Goal: Task Accomplishment & Management: Complete application form

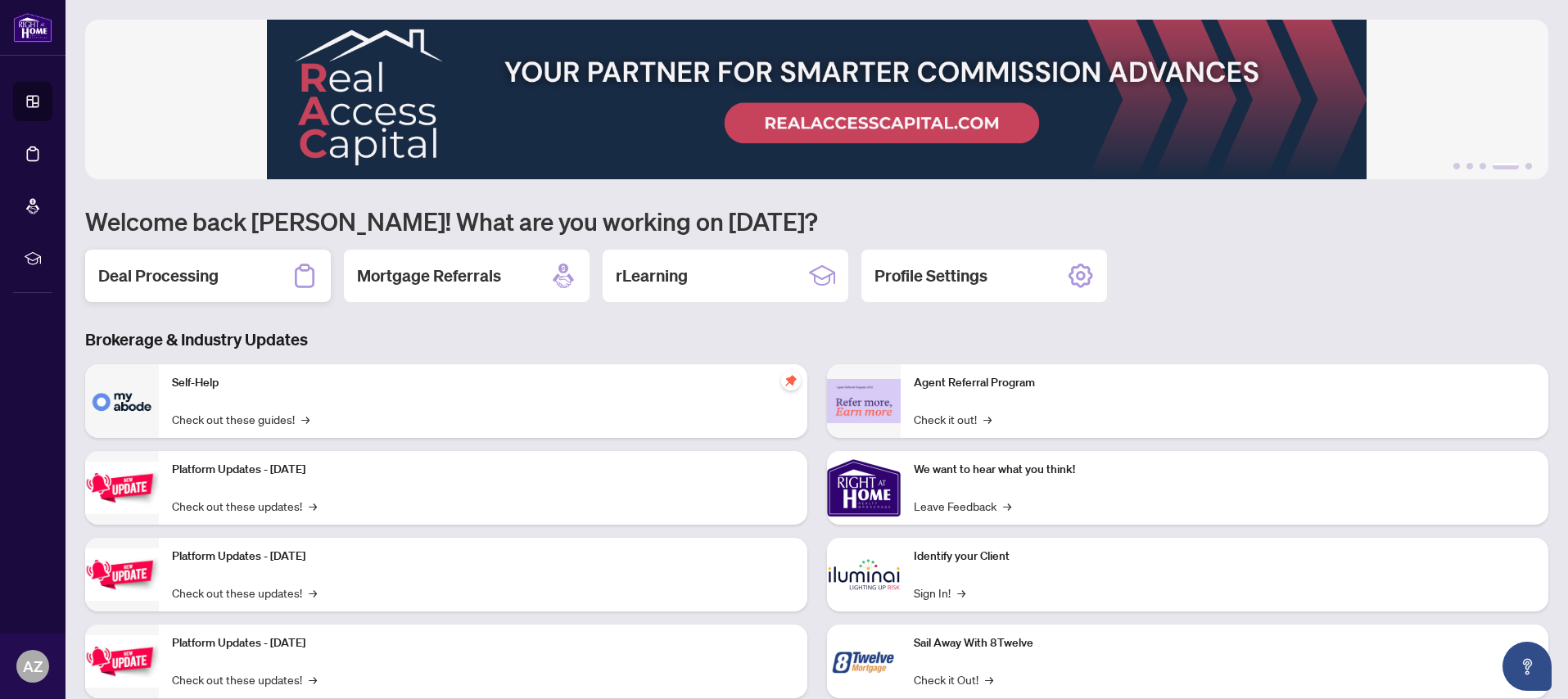
click at [155, 281] on h2 "Deal Processing" at bounding box center [158, 276] width 121 height 23
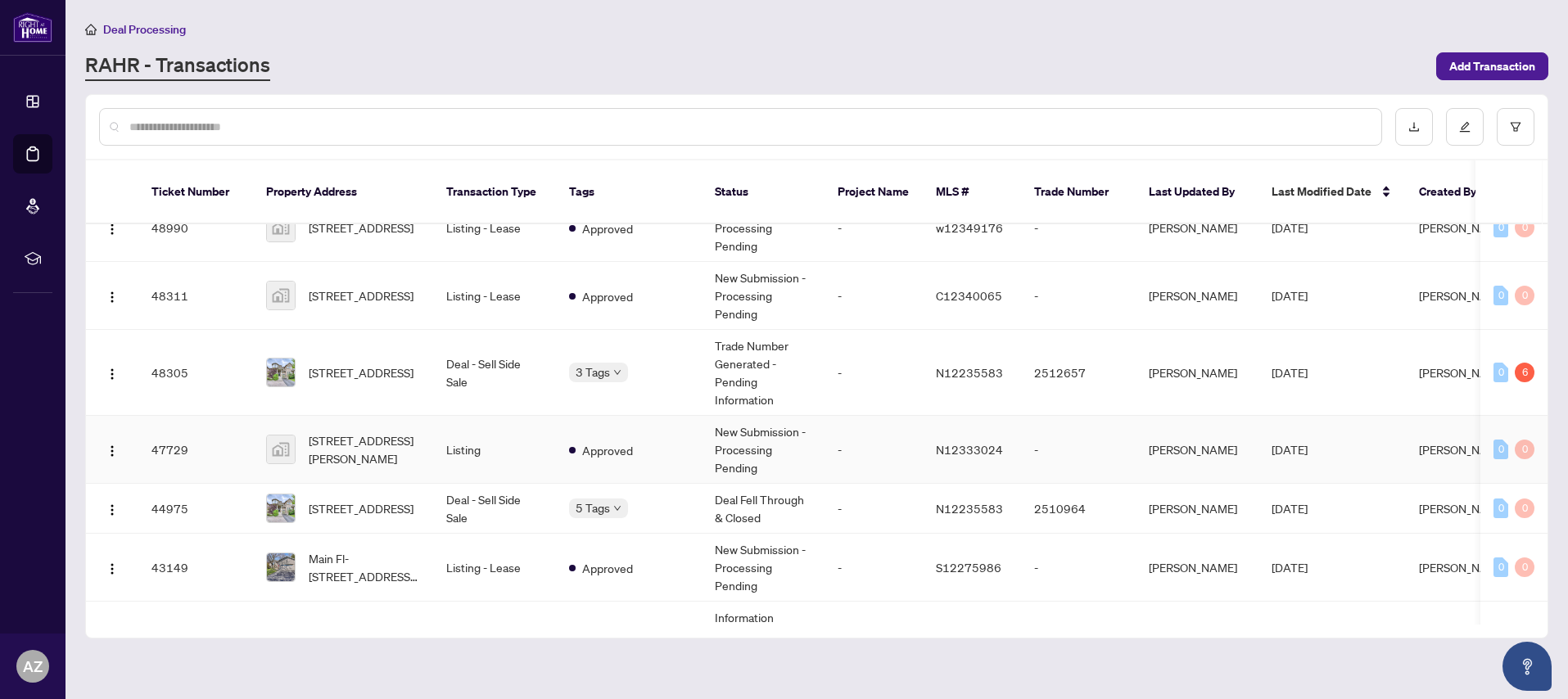
scroll to position [253, 0]
click at [357, 363] on span "[STREET_ADDRESS]" at bounding box center [361, 372] width 105 height 18
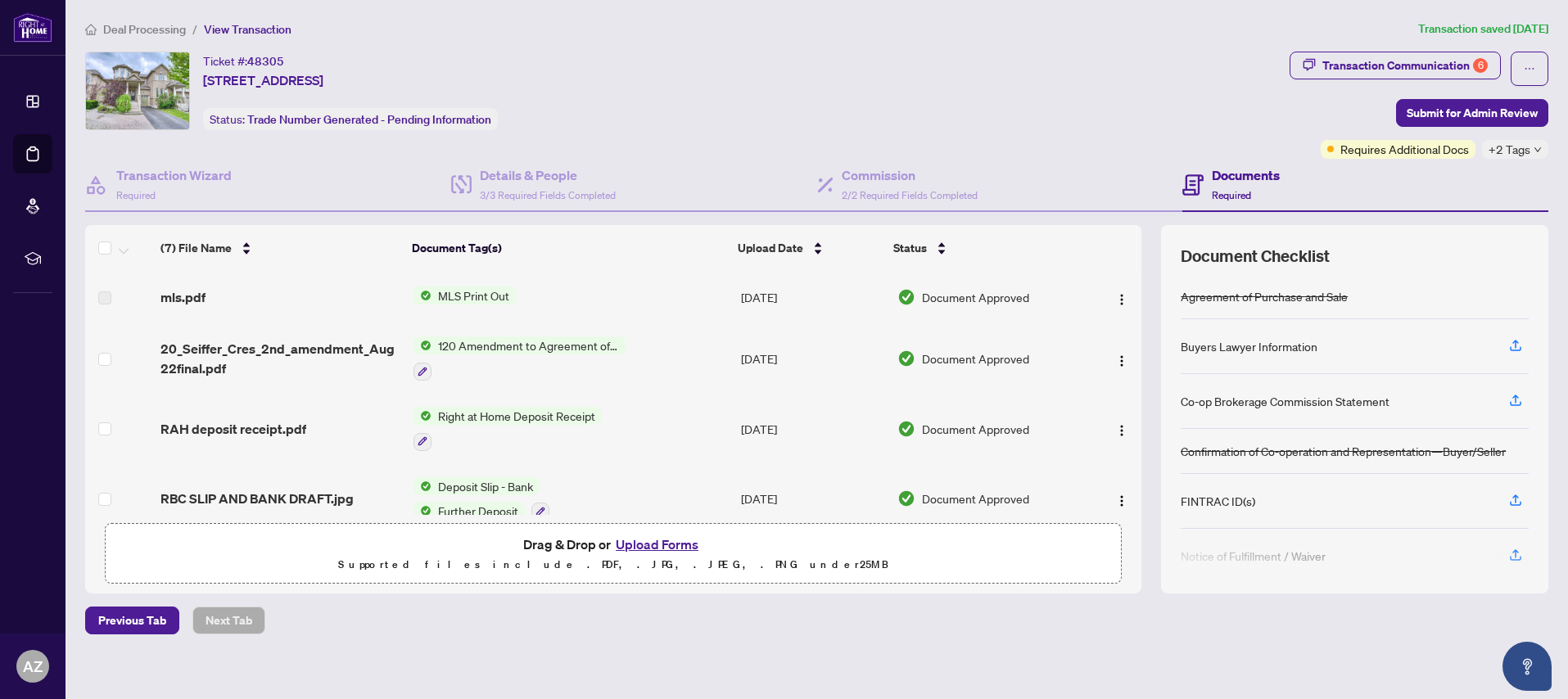
click at [647, 543] on button "Upload Forms" at bounding box center [657, 544] width 93 height 21
click at [654, 541] on button "Upload Forms" at bounding box center [657, 544] width 93 height 21
click at [672, 545] on button "Upload Forms" at bounding box center [657, 544] width 93 height 21
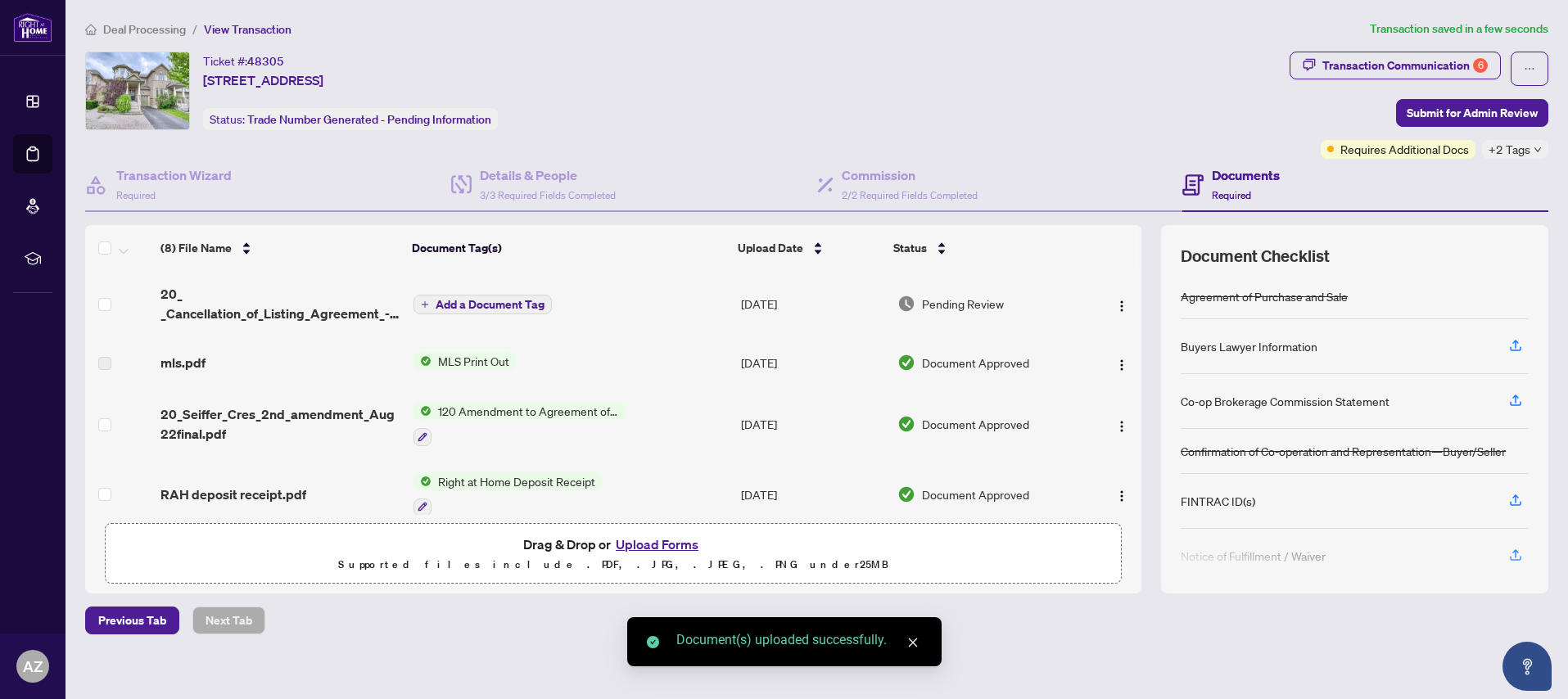
click at [487, 302] on span "Add a Document Tag" at bounding box center [490, 304] width 108 height 11
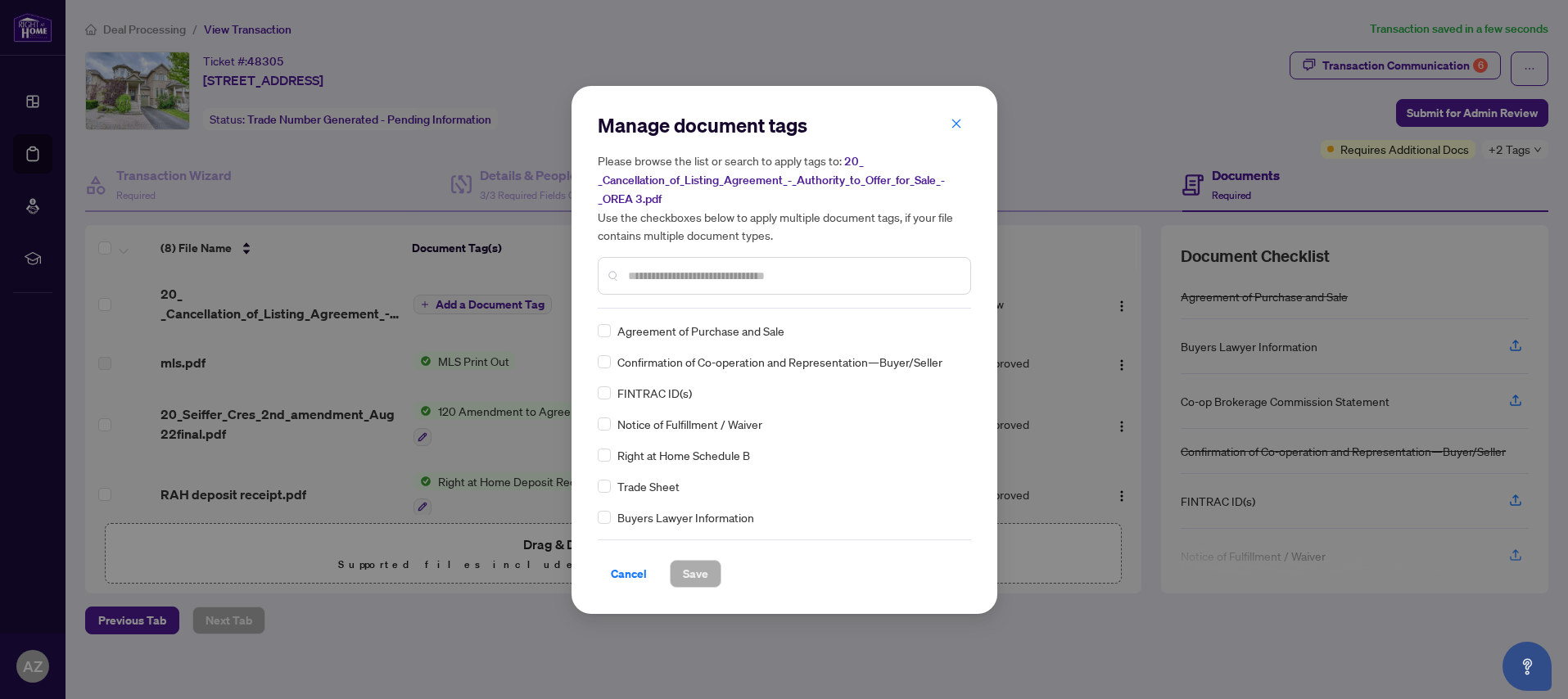
drag, startPoint x: 645, startPoint y: 267, endPoint x: 664, endPoint y: 279, distance: 22.5
click at [648, 269] on input "text" at bounding box center [792, 276] width 329 height 18
type input "*******"
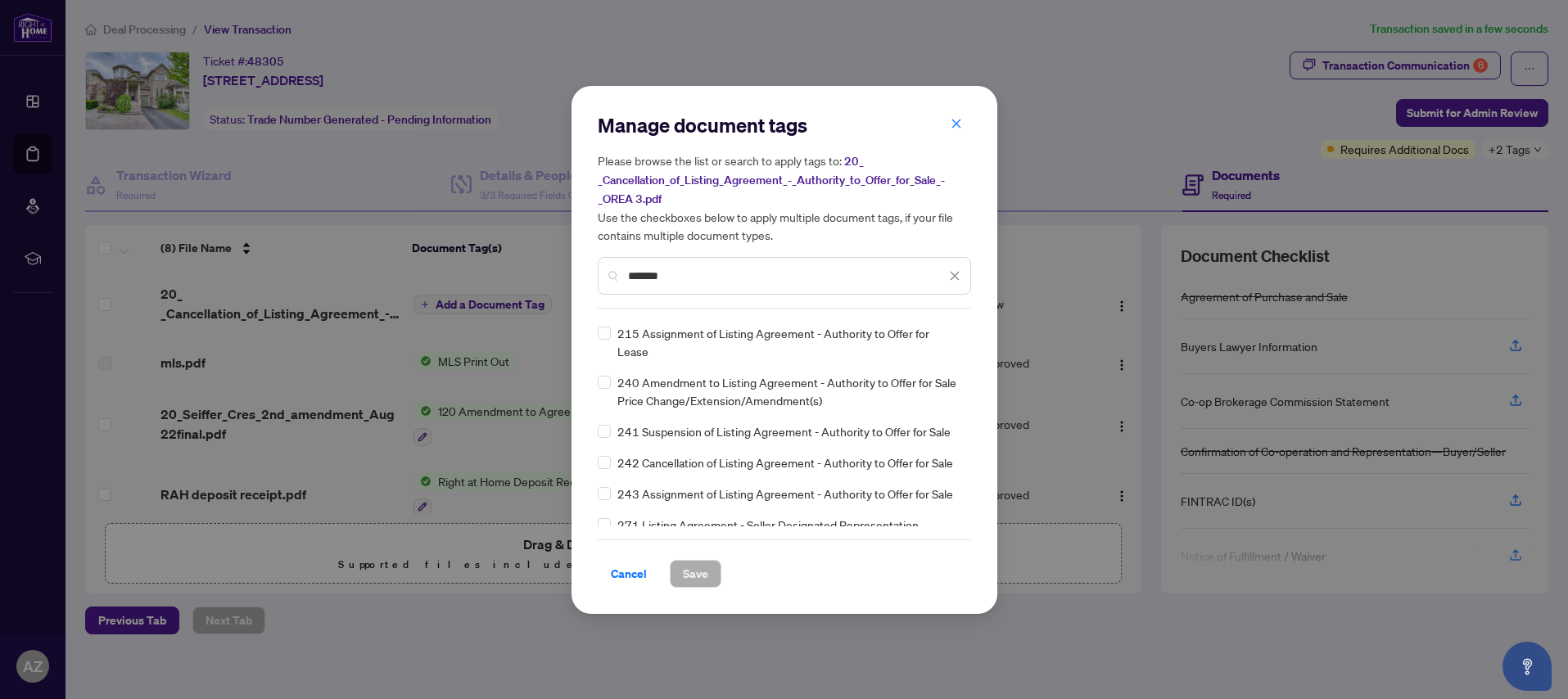
scroll to position [351, 0]
drag, startPoint x: 677, startPoint y: 275, endPoint x: 593, endPoint y: 276, distance: 84.0
click at [593, 276] on div "Manage document tags Please browse the list or search to apply tags to: 20_ _Ca…" at bounding box center [784, 350] width 426 height 528
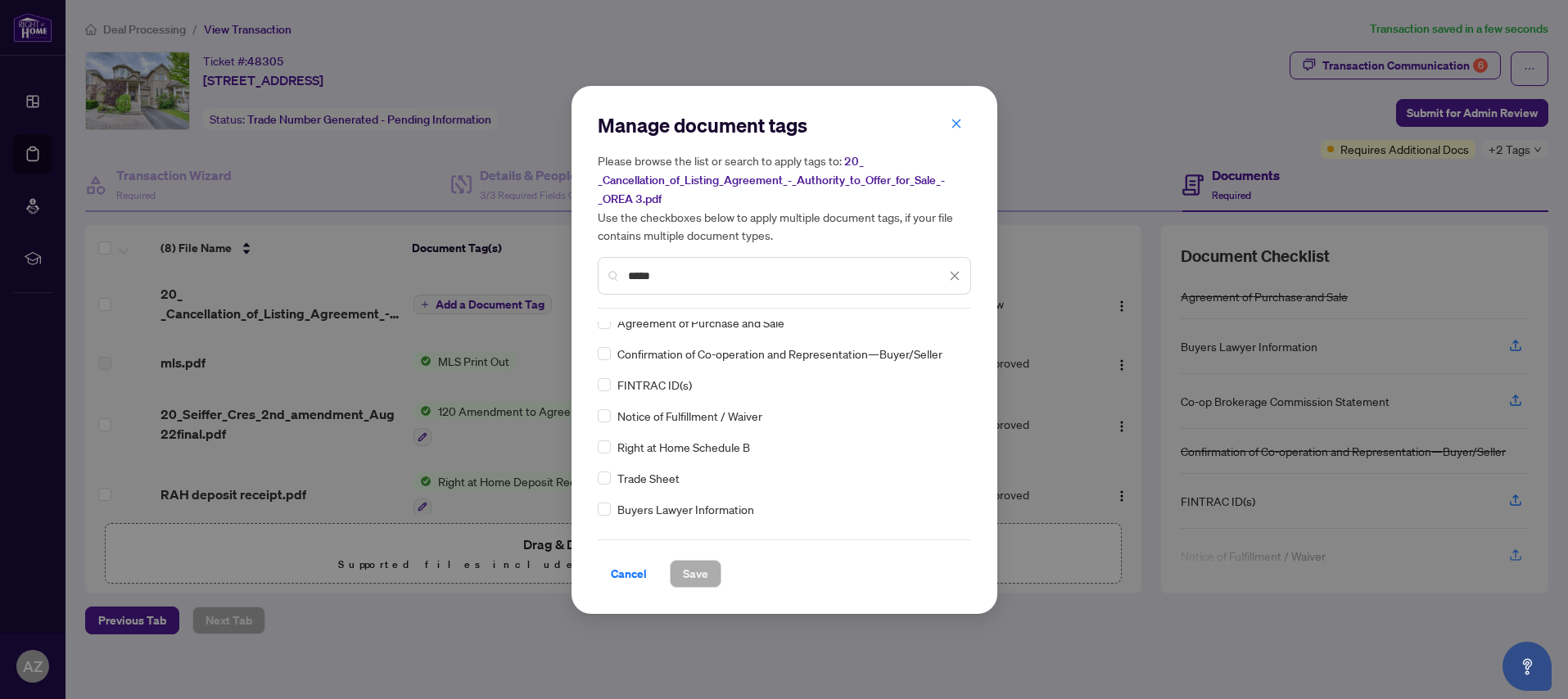
scroll to position [0, 0]
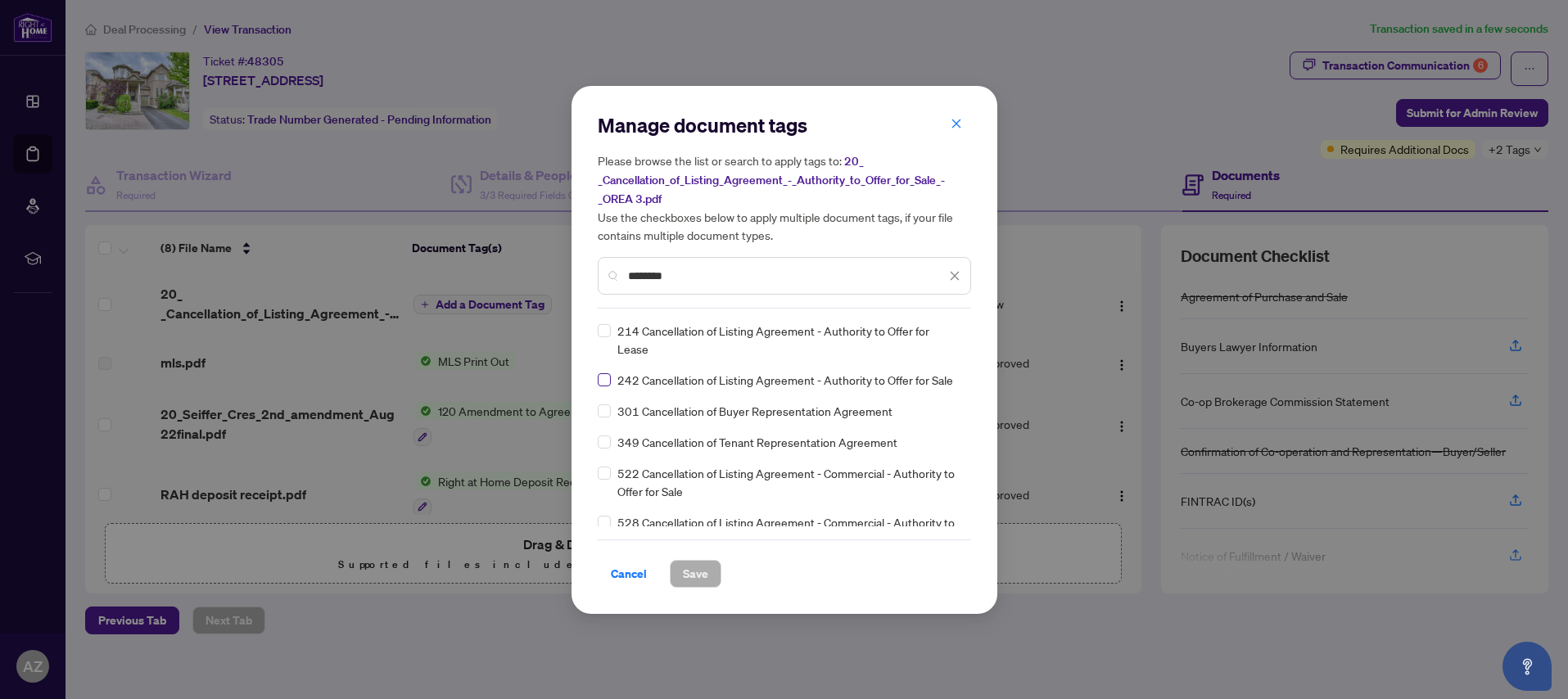
type input "********"
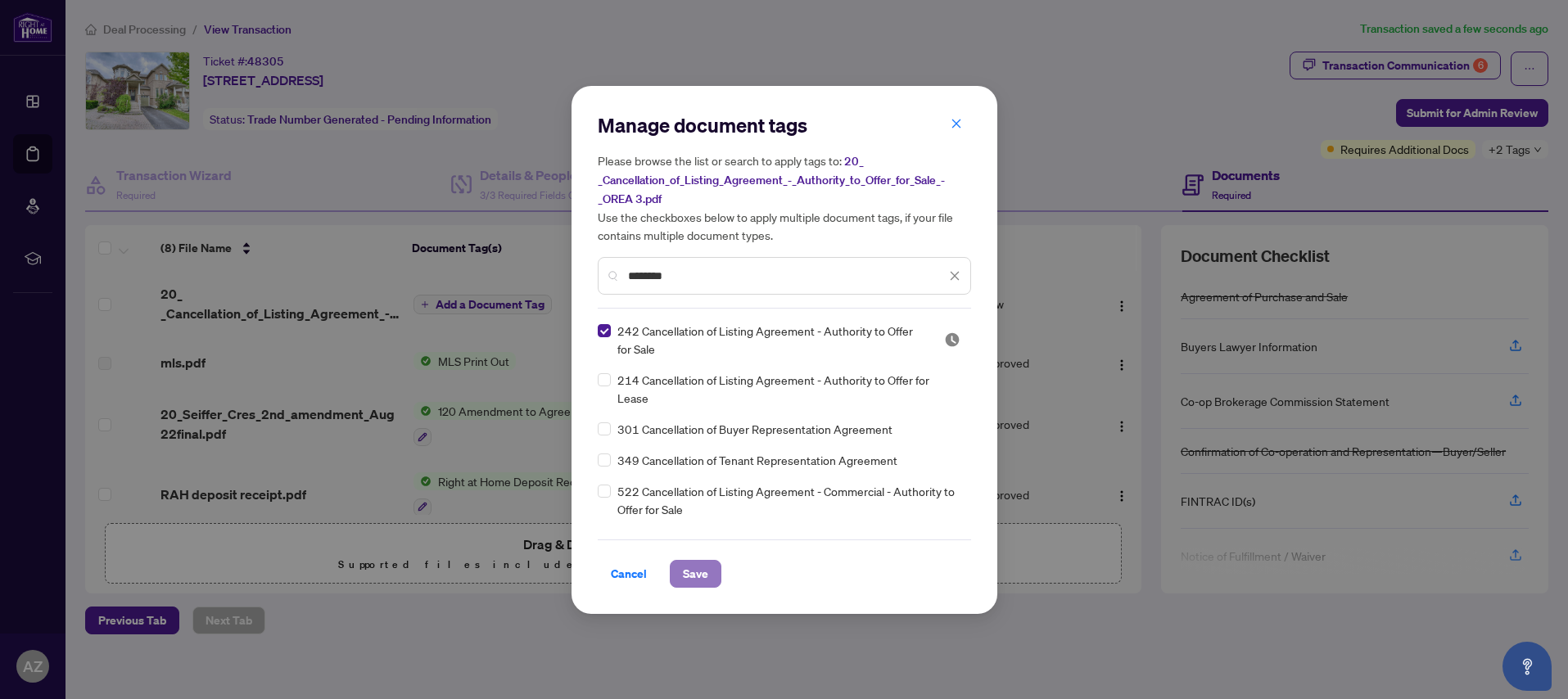
click at [691, 570] on span "Save" at bounding box center [695, 574] width 25 height 26
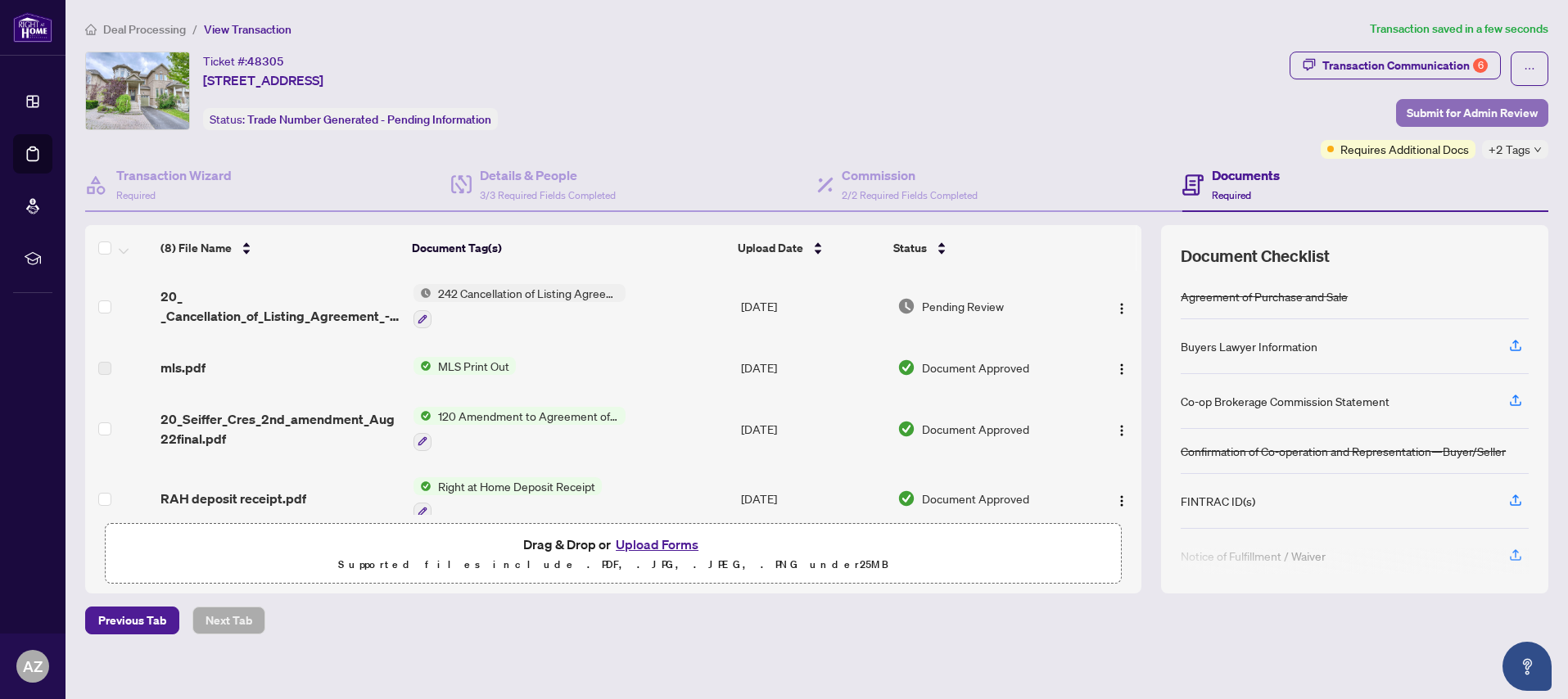
click at [1473, 111] on span "Submit for Admin Review" at bounding box center [1472, 113] width 131 height 26
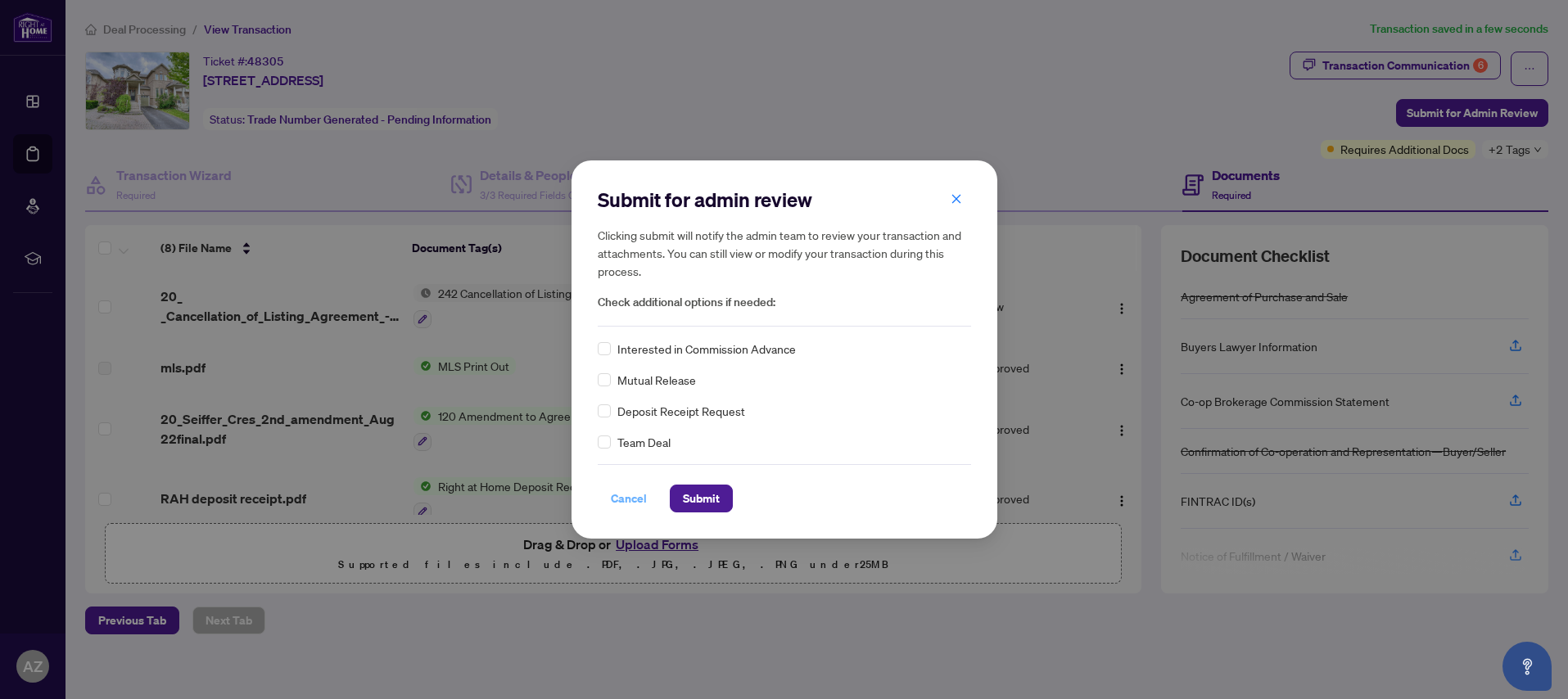
click at [624, 502] on span "Cancel" at bounding box center [628, 499] width 36 height 26
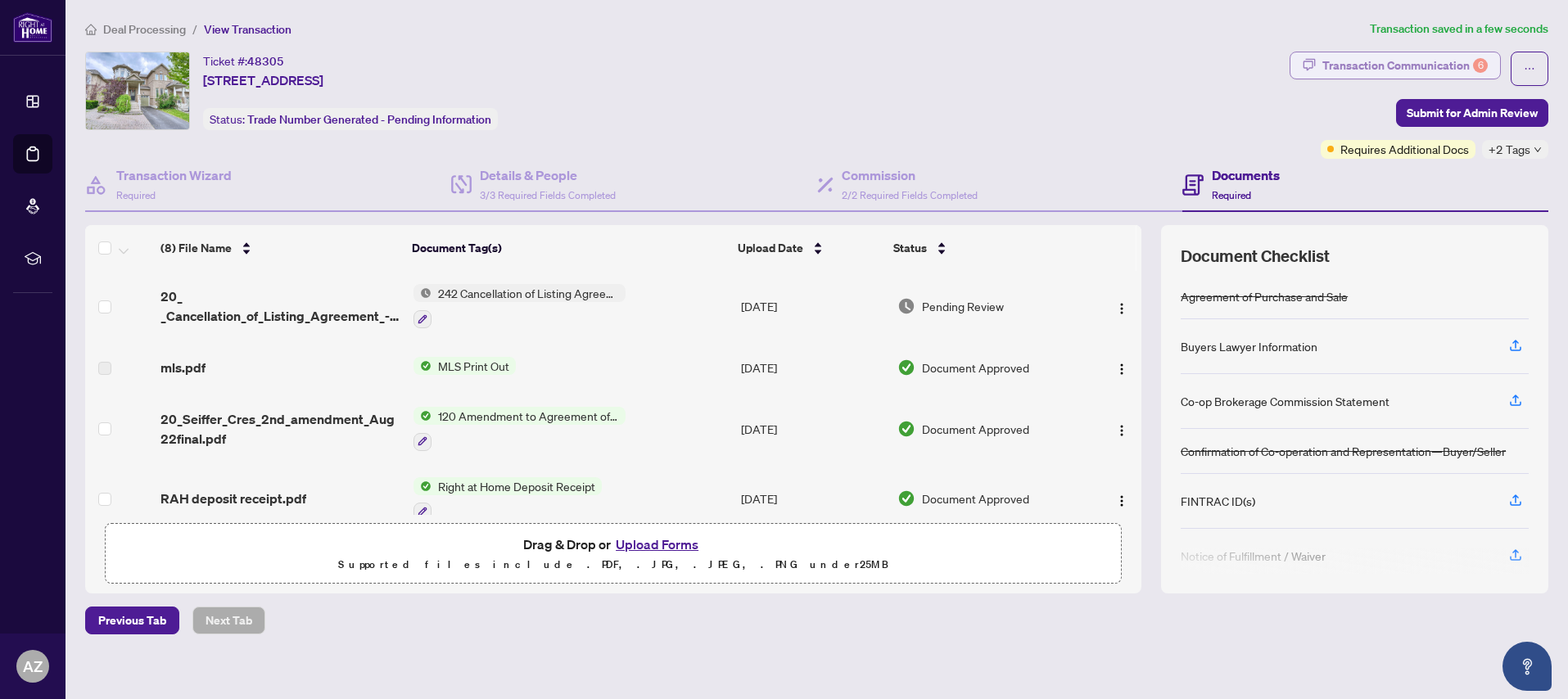
click at [1409, 61] on div "Transaction Communication 6" at bounding box center [1404, 66] width 165 height 26
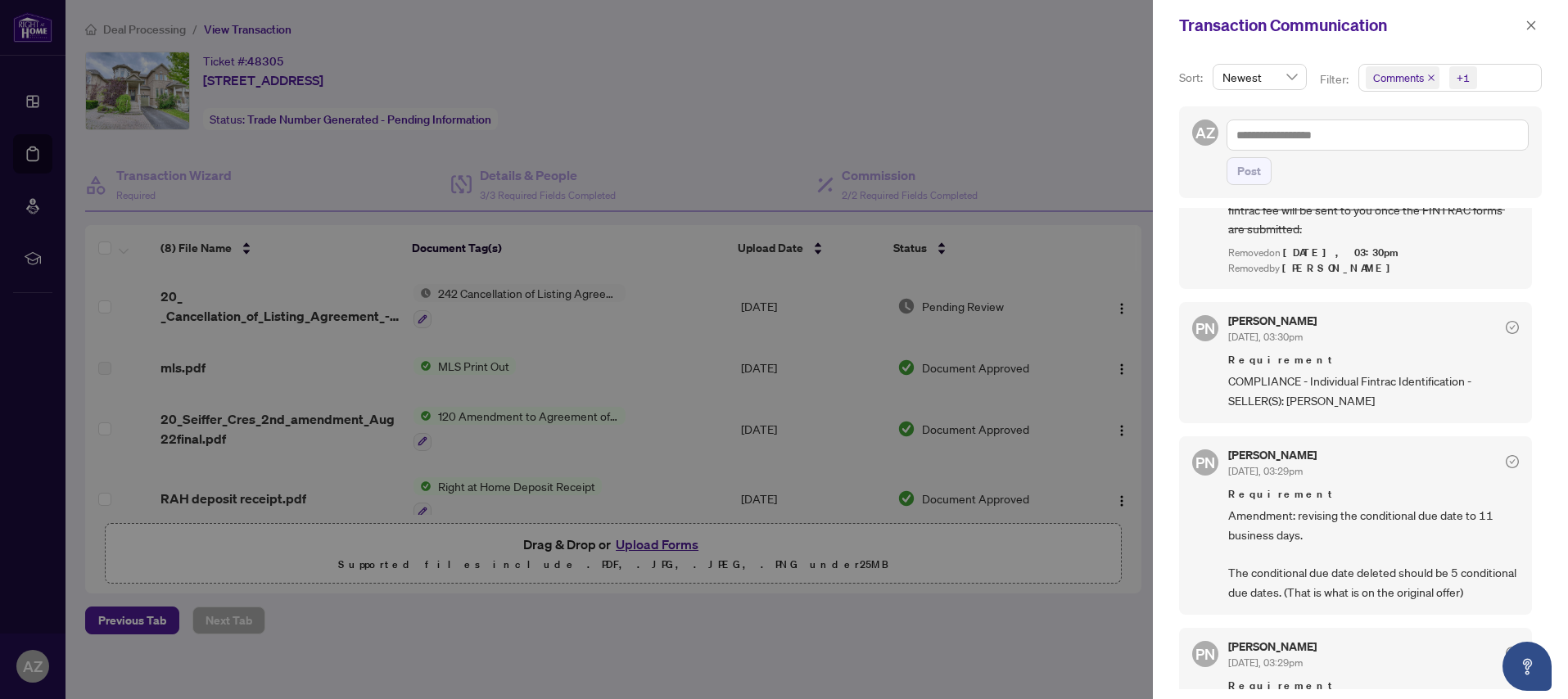
scroll to position [241, 0]
click at [1530, 28] on icon "close" at bounding box center [1530, 24] width 11 height 11
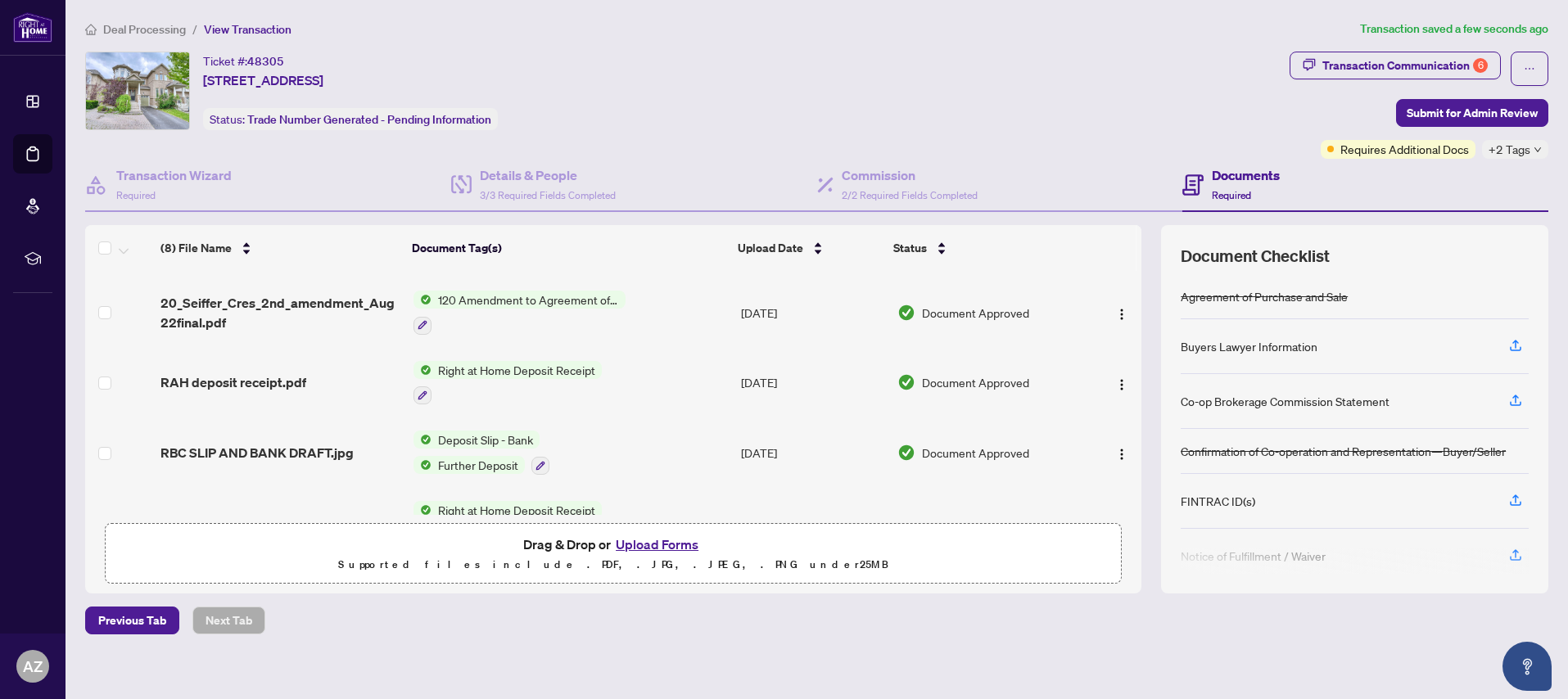
scroll to position [303, 0]
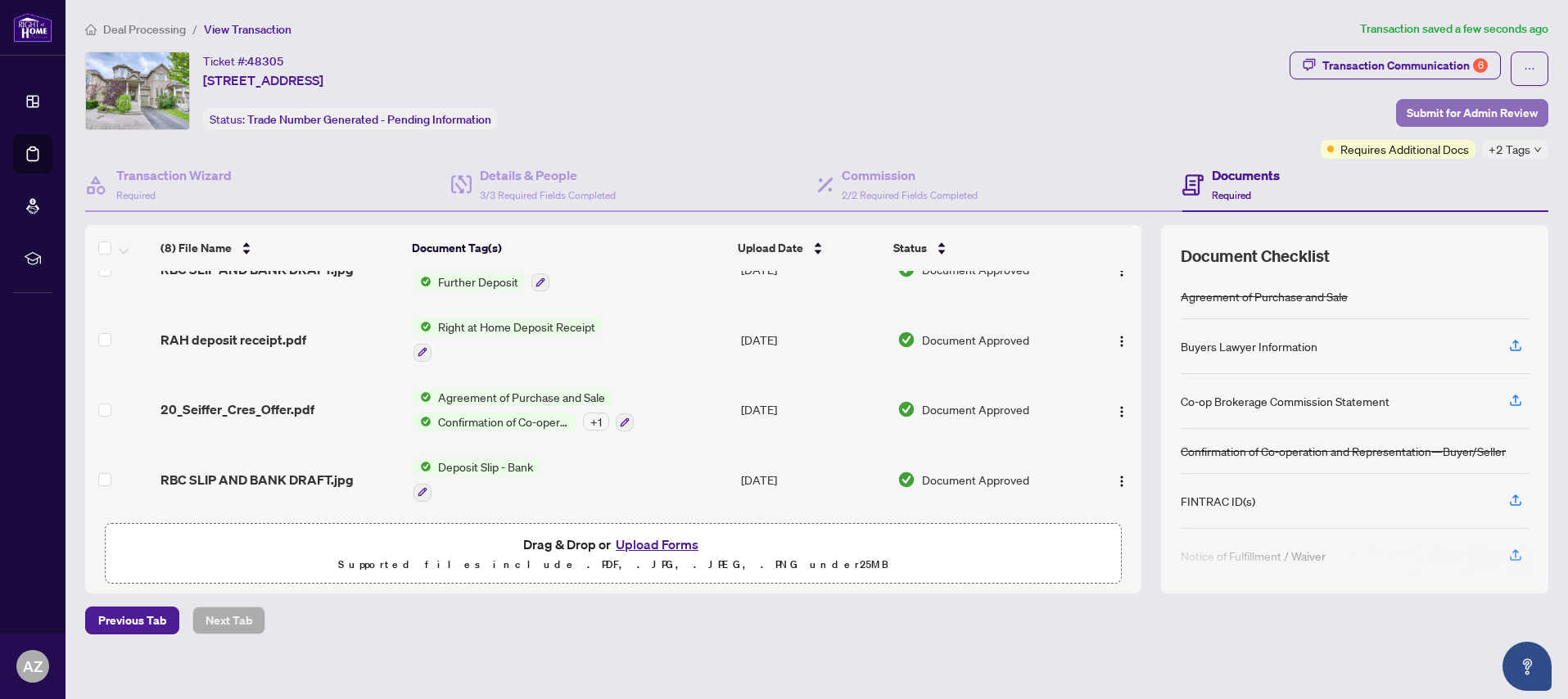
click at [1476, 114] on span "Submit for Admin Review" at bounding box center [1472, 113] width 131 height 26
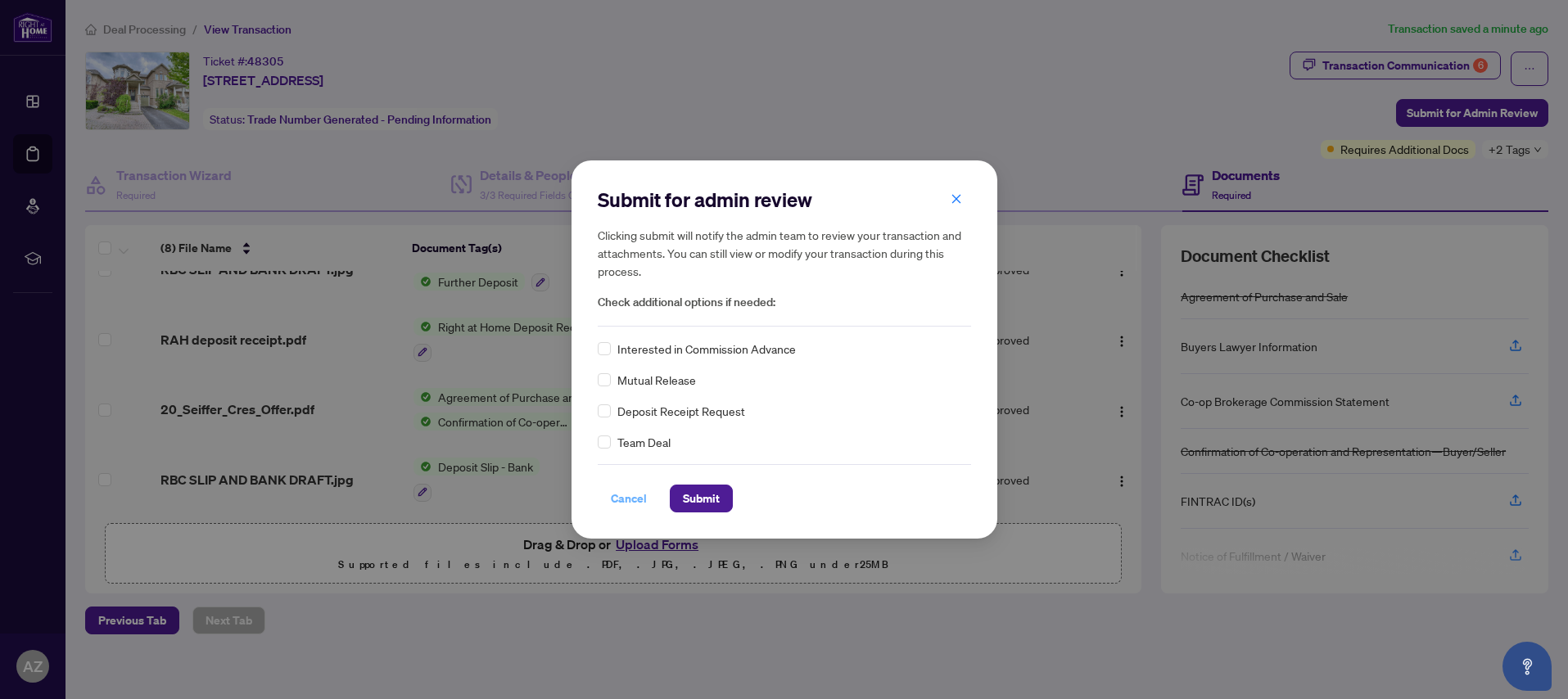
click at [626, 502] on span "Cancel" at bounding box center [628, 499] width 36 height 26
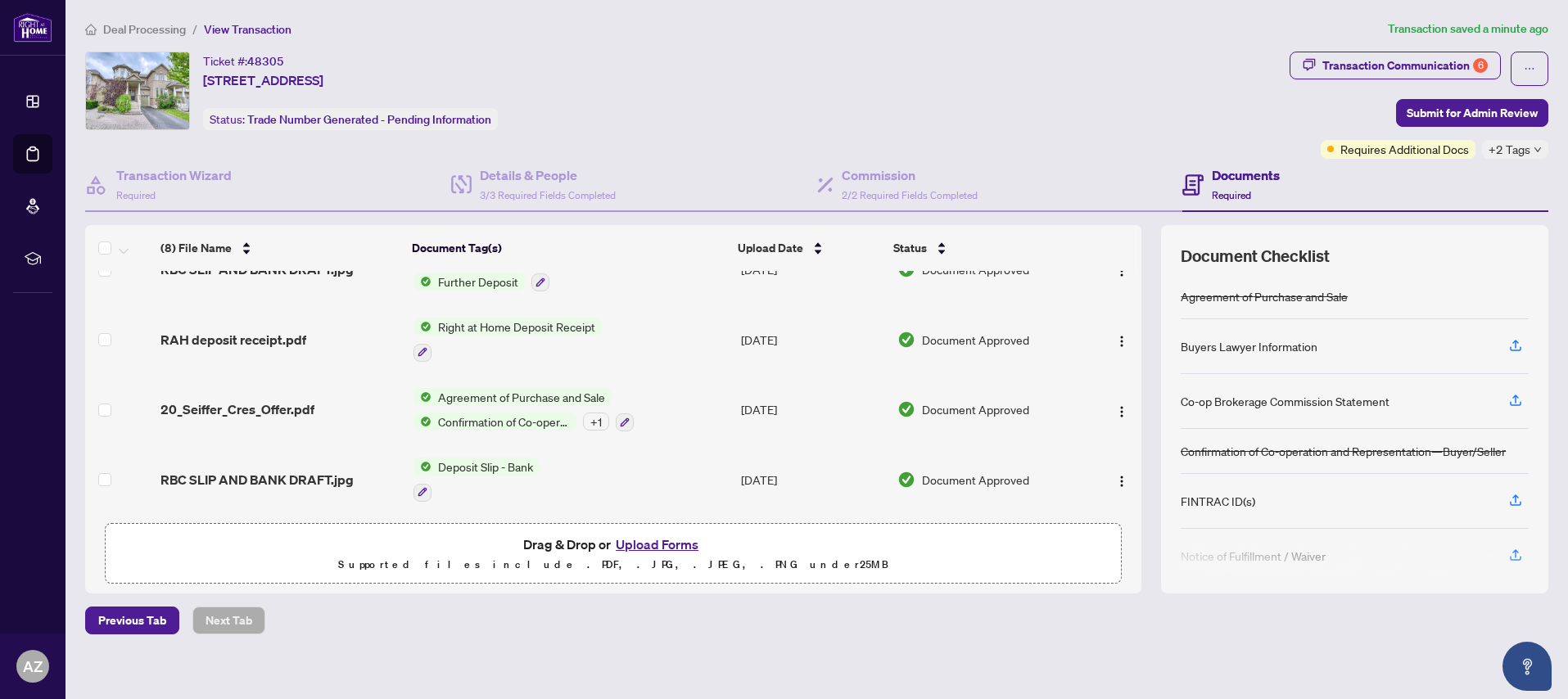
drag, startPoint x: 667, startPoint y: 55, endPoint x: 580, endPoint y: 21, distance: 93.4
click at [655, 52] on div "Ticket #: 48305 [STREET_ADDRESS] Status: Trade Number Generated - Pending Infor…" at bounding box center [683, 91] width 1197 height 79
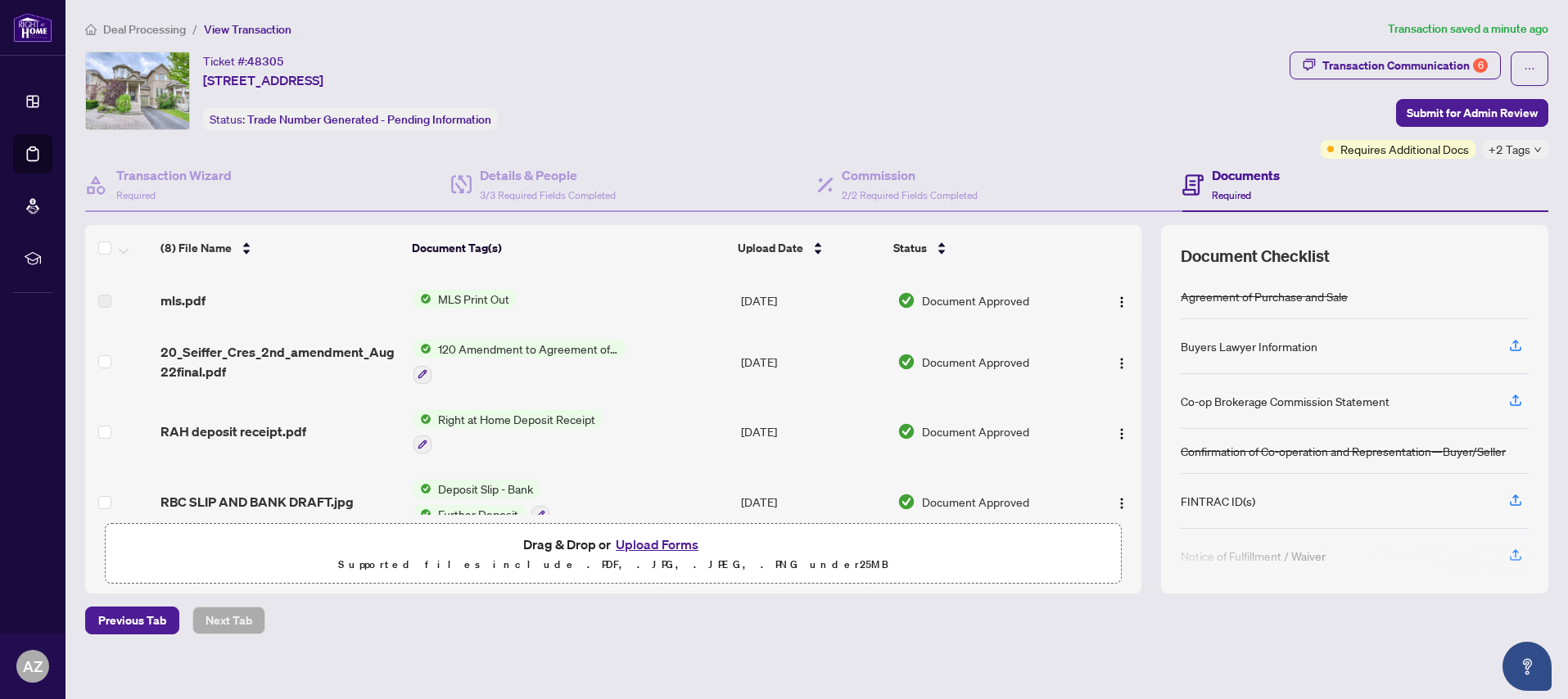
scroll to position [0, 0]
